Goal: Find contact information: Find contact information

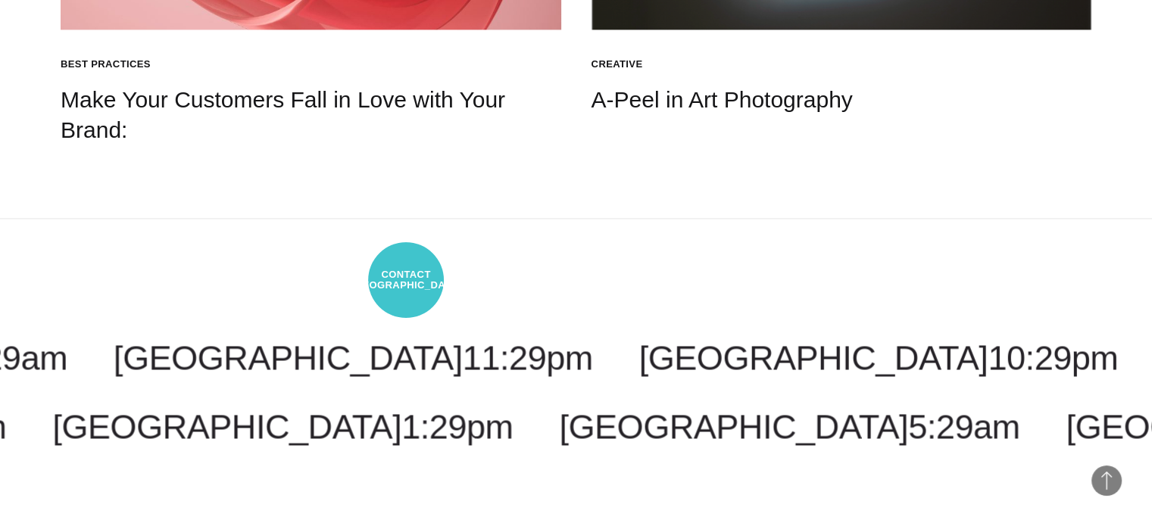
scroll to position [2722, 0]
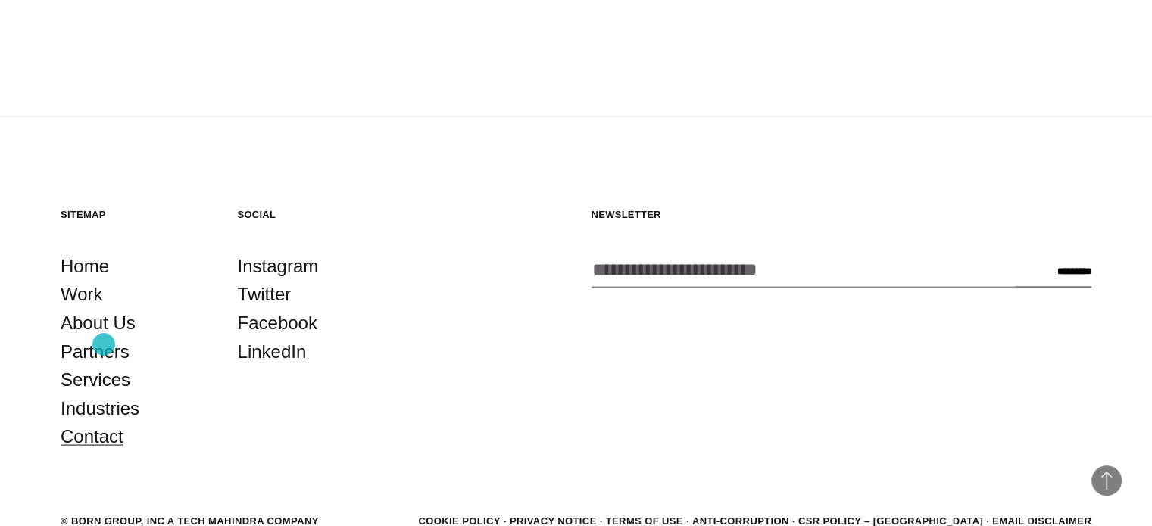
click at [104, 422] on link "Contact" at bounding box center [92, 436] width 63 height 29
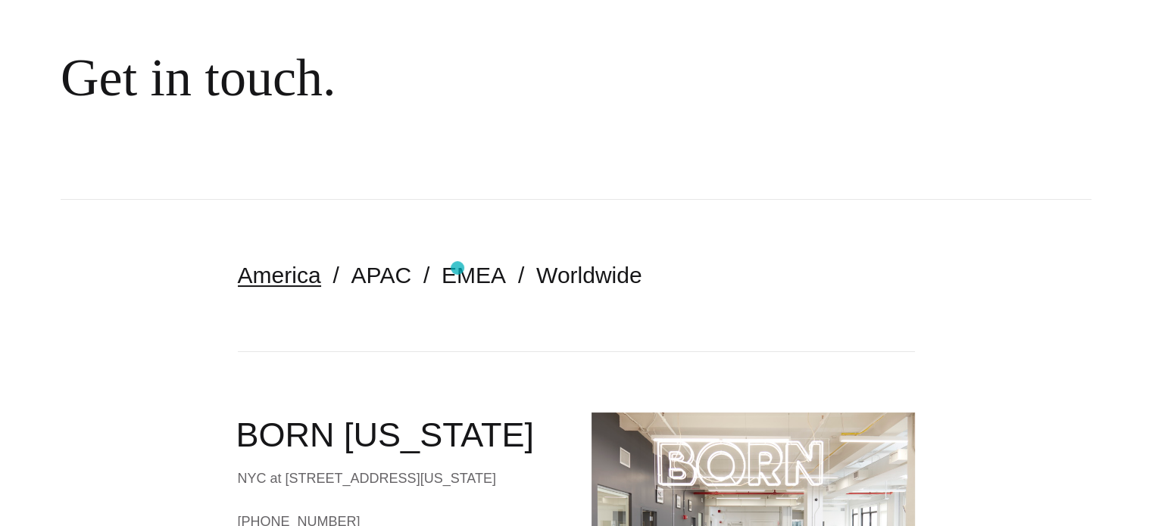
scroll to position [303, 0]
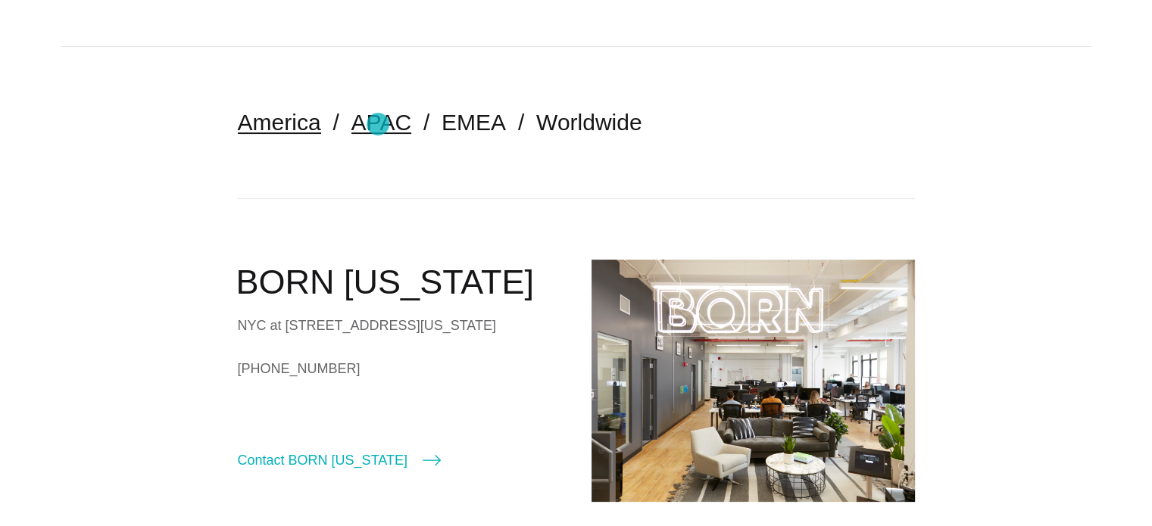
click at [378, 124] on link "APAC" at bounding box center [381, 122] width 60 height 25
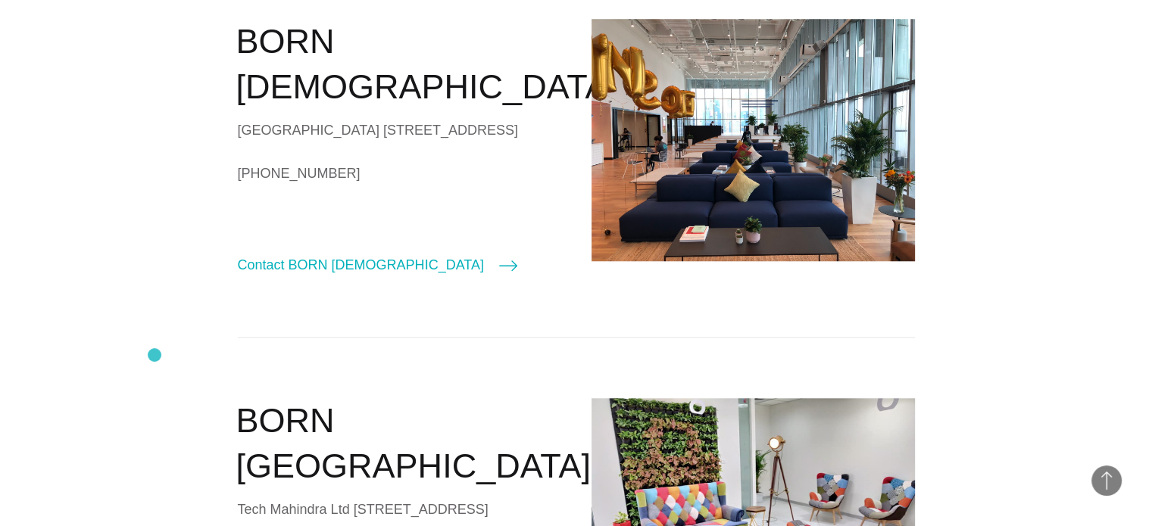
scroll to position [1287, 0]
